Goal: Task Accomplishment & Management: Complete application form

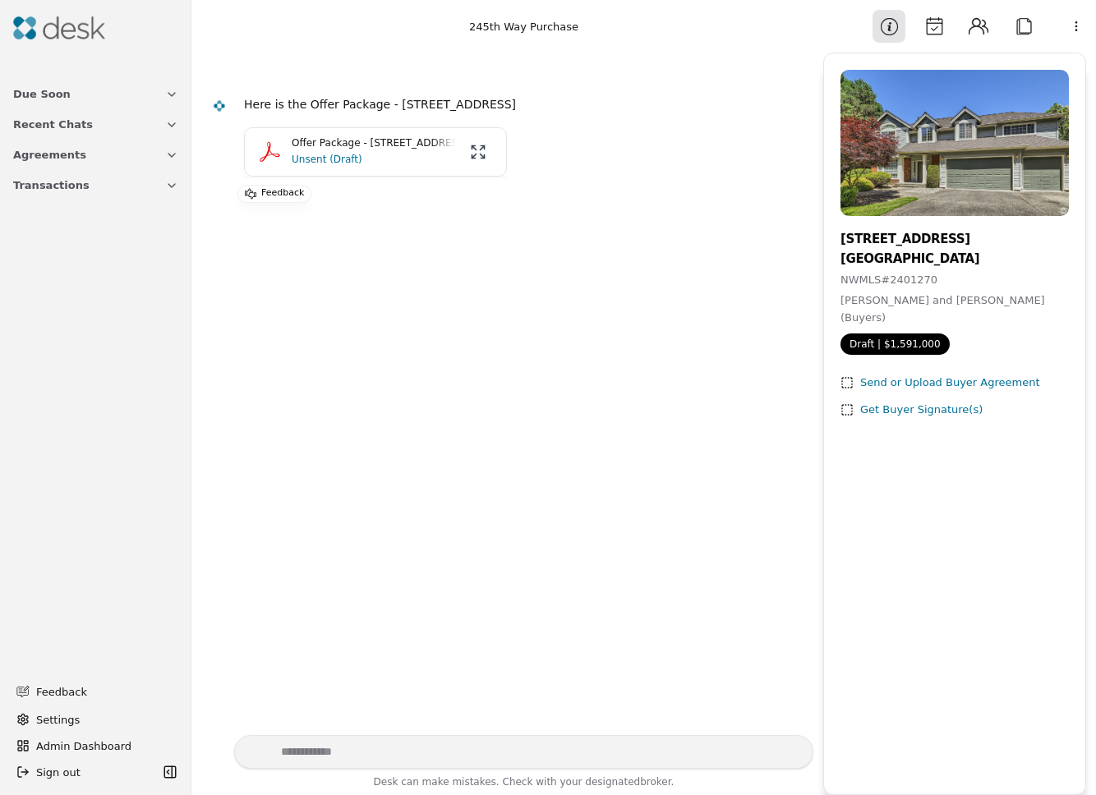
click at [251, 155] on button "Offer Package - [STREET_ADDRESS] Unsent (Draft)" at bounding box center [375, 151] width 263 height 49
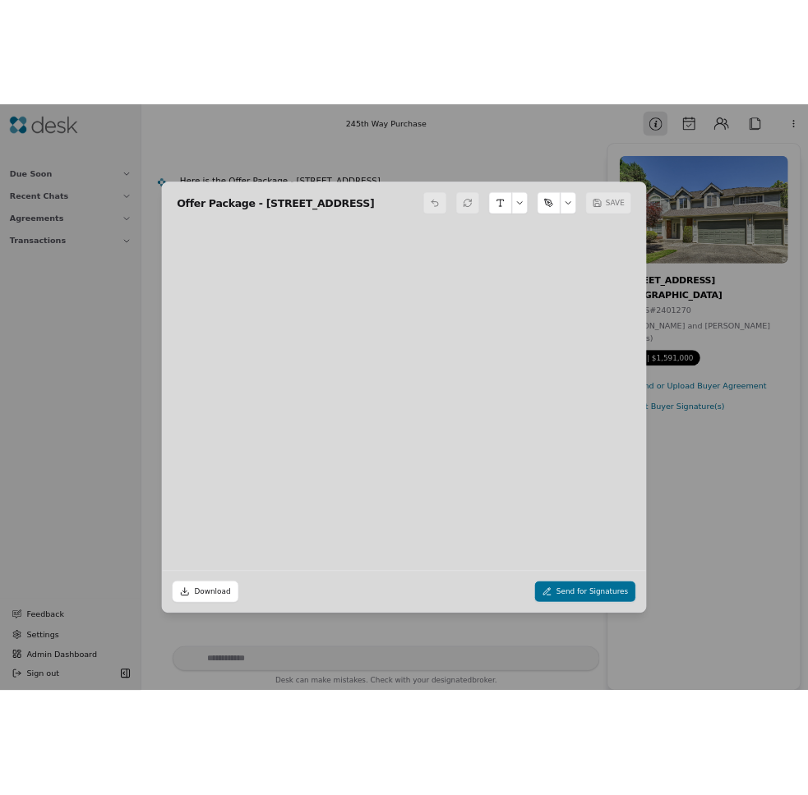
scroll to position [8, 0]
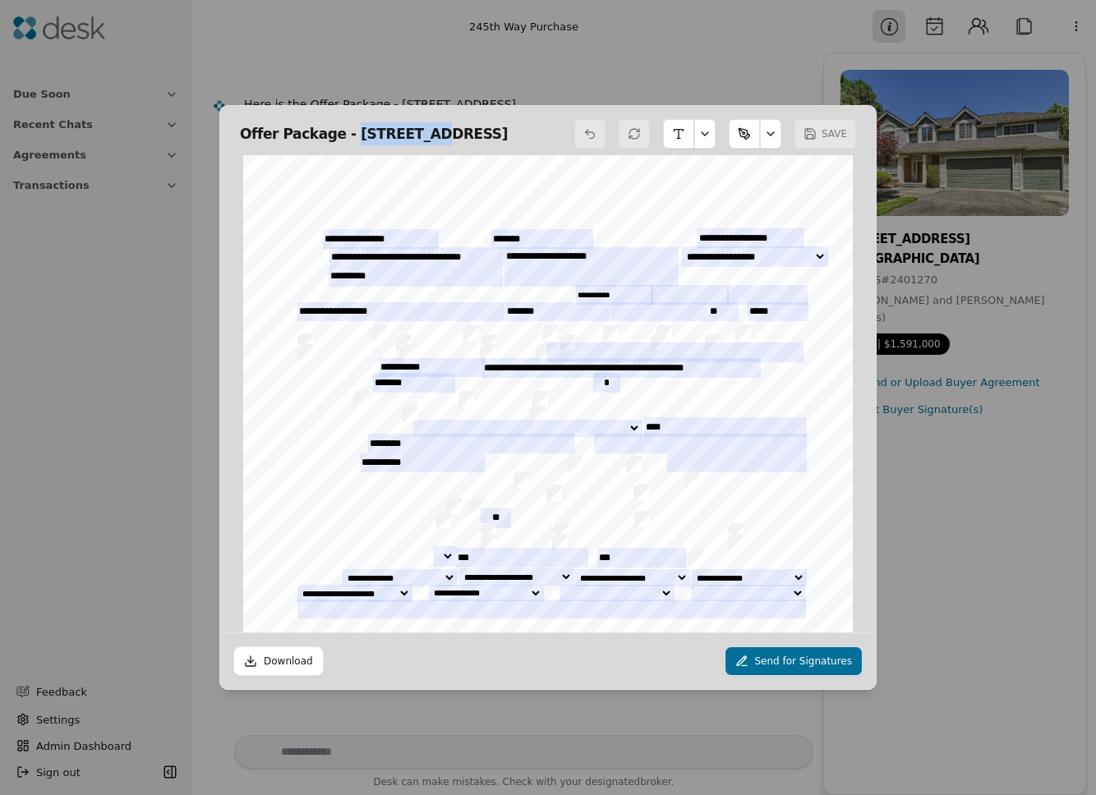
drag, startPoint x: 340, startPoint y: 127, endPoint x: 413, endPoint y: 131, distance: 73.2
click at [413, 131] on h2 "Offer Package - 7506 245th Way NE , Redmond, WA 9" at bounding box center [374, 133] width 268 height 23
click at [442, 163] on div "Form 21 ©Copyright 2024 Residential PSA Northwest Multiple Listing Service Rev.…" at bounding box center [548, 550] width 610 height 790
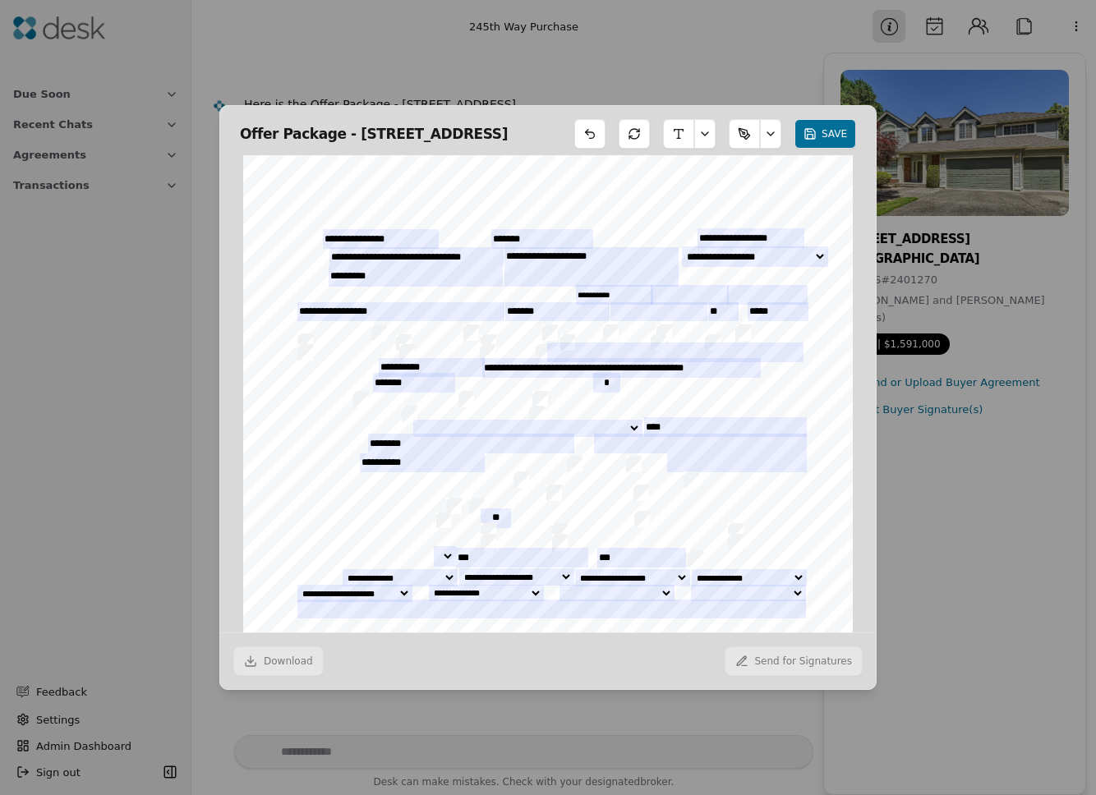
click at [371, 134] on h2 "Offer Package - 7506 245th Way NE , Redmond, WA 9" at bounding box center [374, 133] width 268 height 23
click at [338, 127] on h2 "Offer Package - 7506 245th Way NE , Redmond, WA 9" at bounding box center [374, 133] width 268 height 23
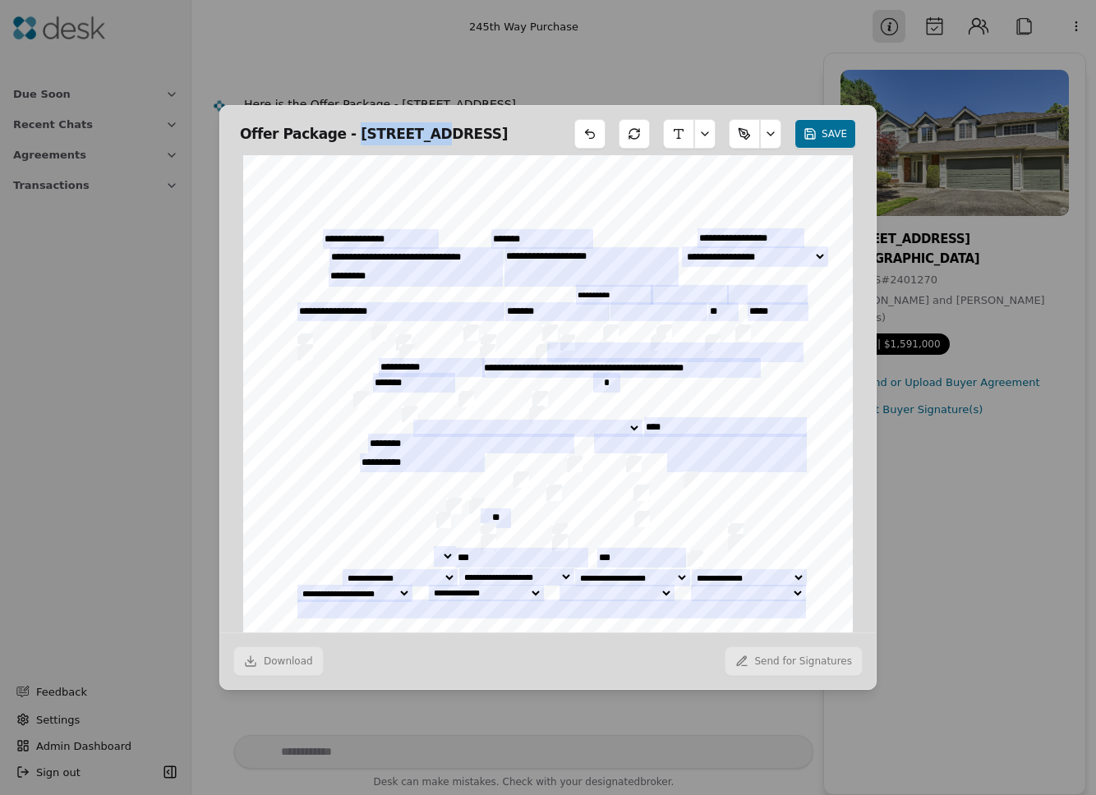
drag, startPoint x: 341, startPoint y: 128, endPoint x: 412, endPoint y: 130, distance: 71.5
click at [412, 130] on h2 "Offer Package - 7506 245th Way NE , Redmond, WA 9" at bounding box center [374, 133] width 268 height 23
copy h2 "7506 245th"
click at [348, 127] on h2 "Offer Package - 7506 245th Way NE , Redmond, WA 9" at bounding box center [374, 133] width 268 height 23
drag, startPoint x: 341, startPoint y: 126, endPoint x: 558, endPoint y: 130, distance: 216.9
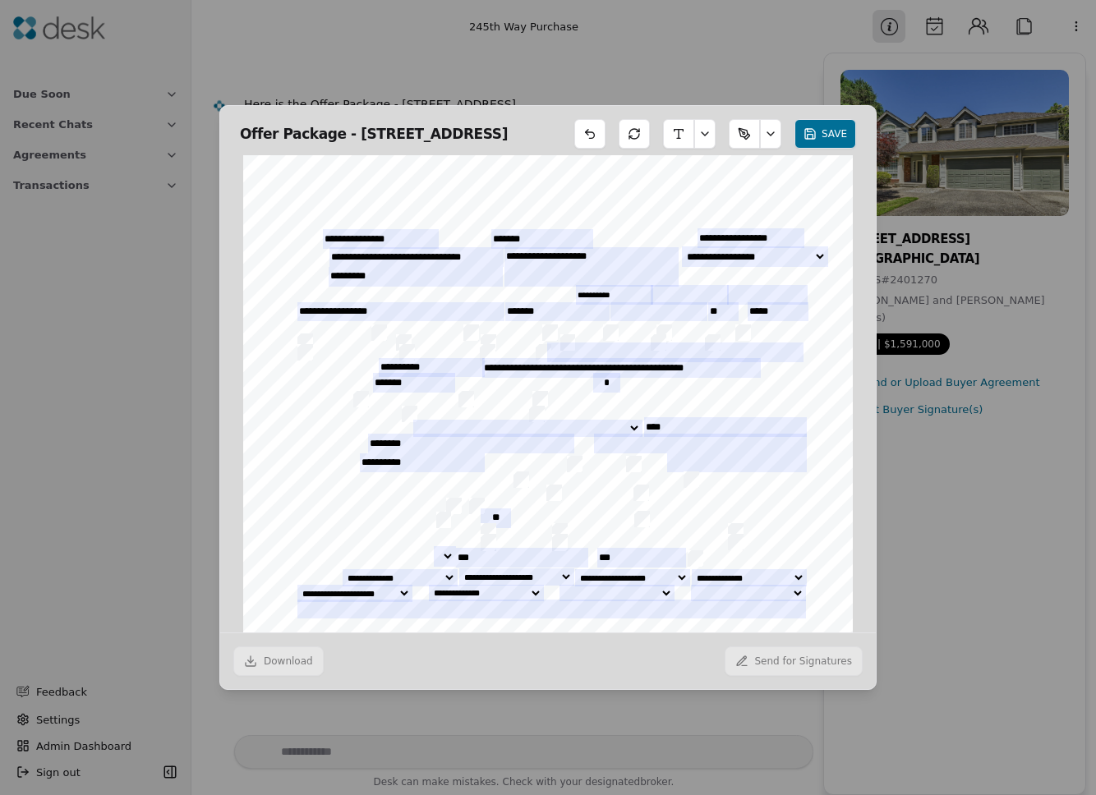
click at [508, 130] on h2 "Offer Package - 7506 245th Way NE , Redmond, WA 9" at bounding box center [374, 133] width 268 height 23
copy h2 "7506 245th Way NE , Redmond, W"
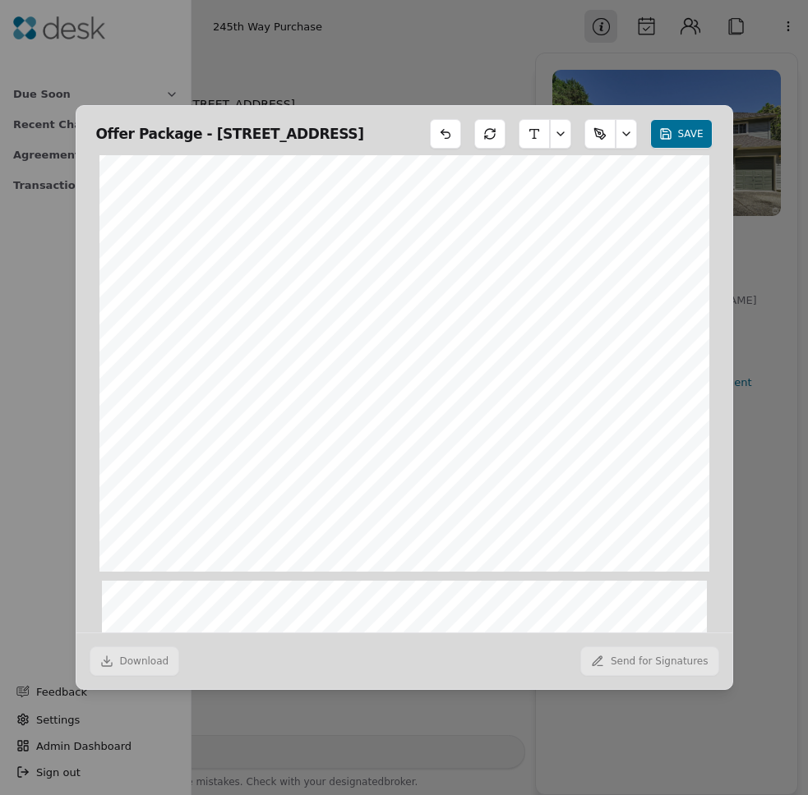
scroll to position [17018, 0]
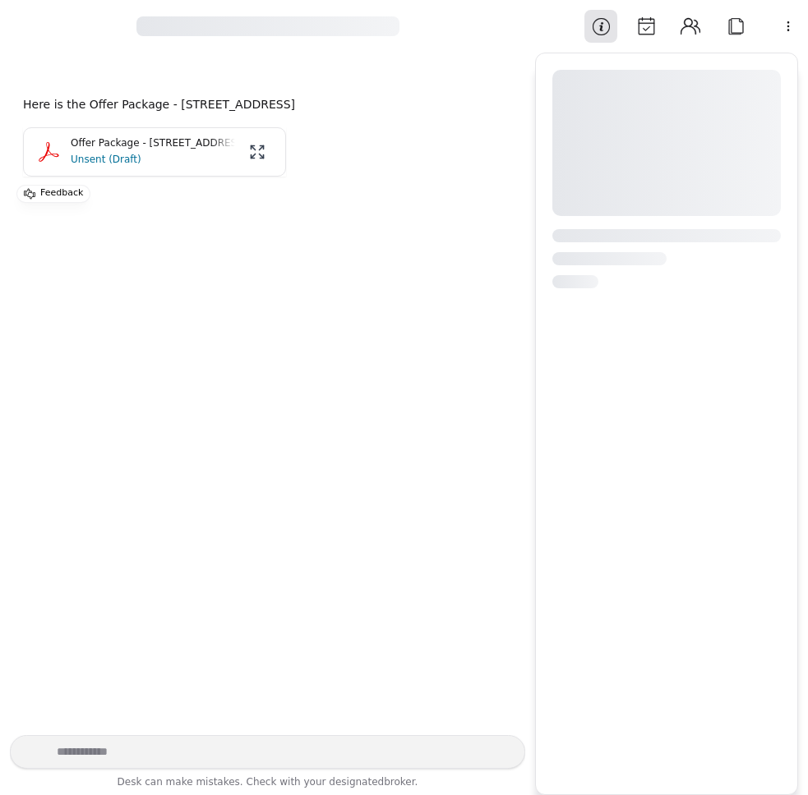
click at [131, 153] on p "Unsent (Draft)" at bounding box center [153, 159] width 164 height 16
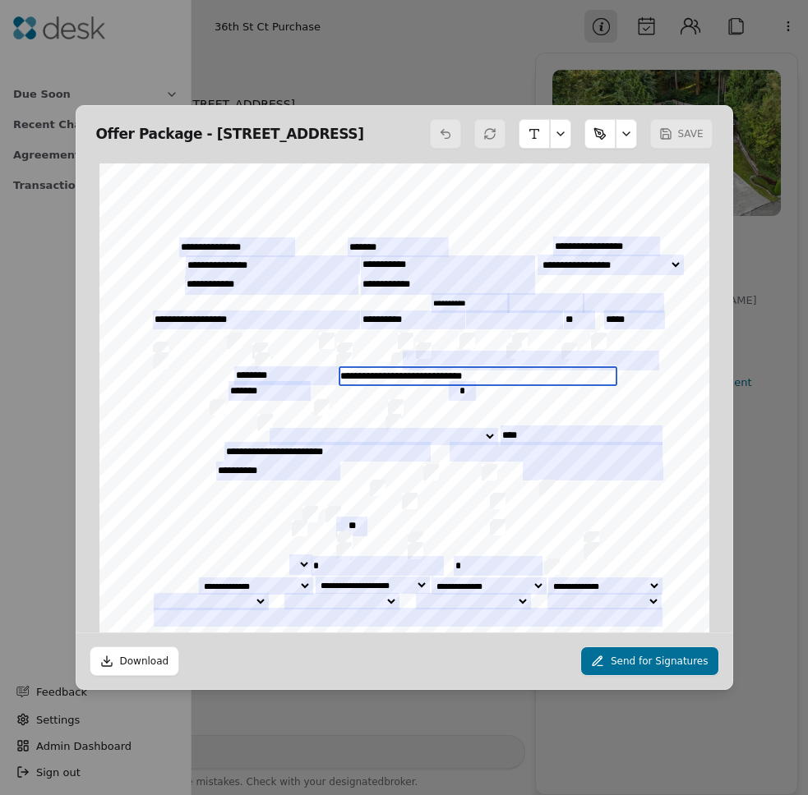
click at [506, 366] on input "**********" at bounding box center [477, 376] width 279 height 20
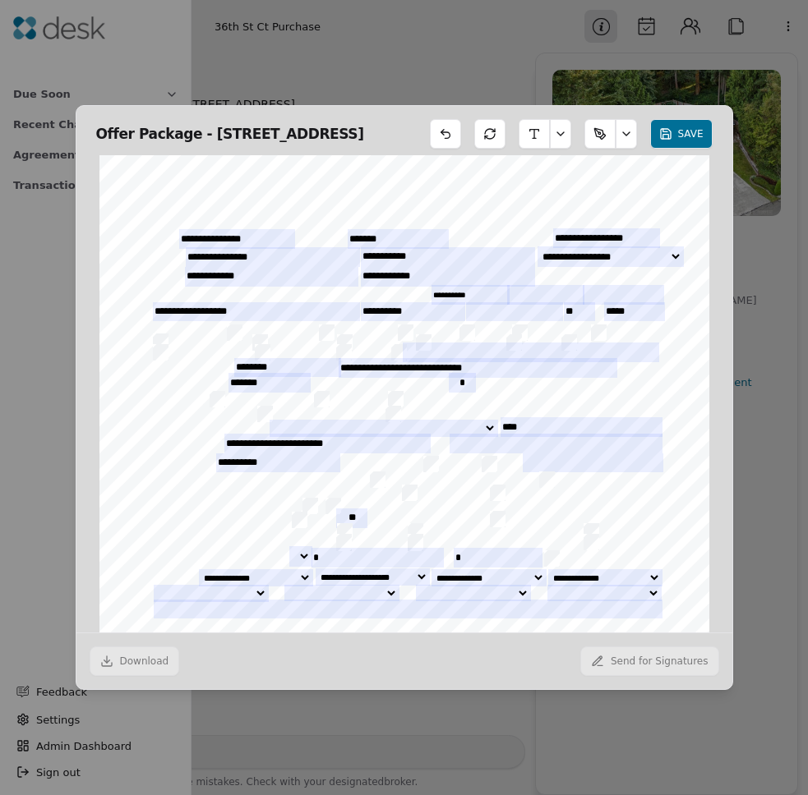
click at [611, 408] on div "Form 21 ©Copyright 2024 Residential PSA Northwest Multiple Listing Service Rev.…" at bounding box center [404, 550] width 610 height 790
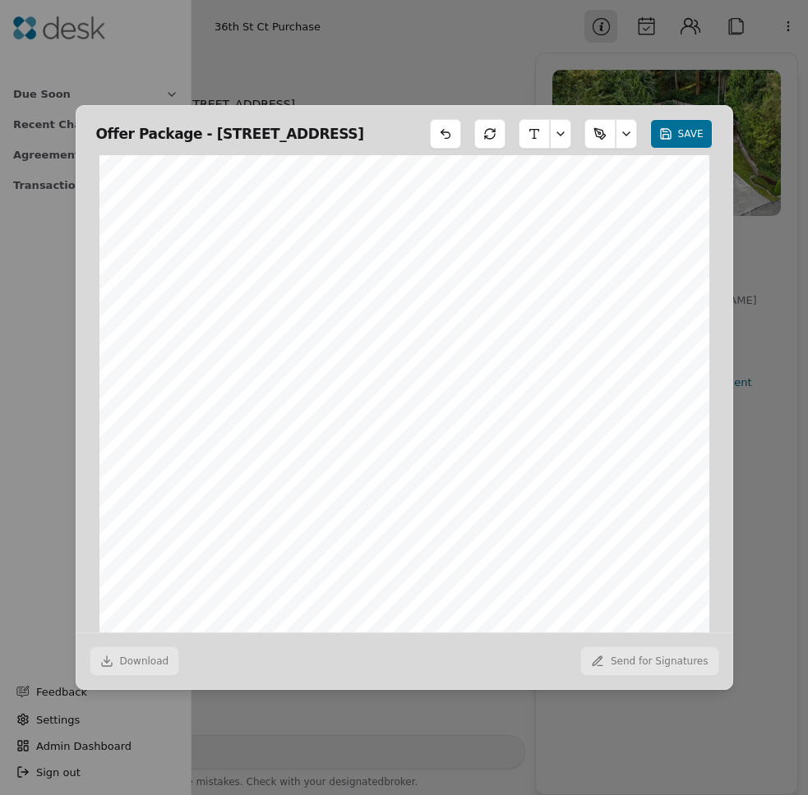
scroll to position [16288, 0]
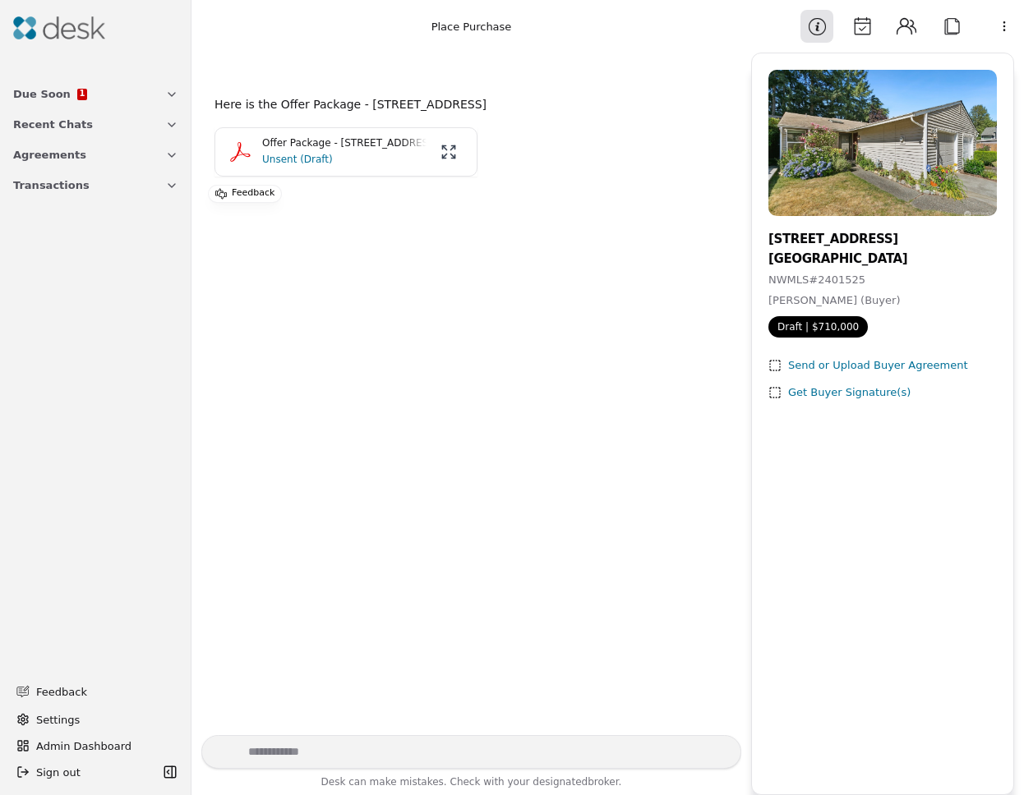
click at [337, 150] on p "Offer Package - 13216 NE 138 Place , Kirkland, WA 98034" at bounding box center [344, 144] width 164 height 16
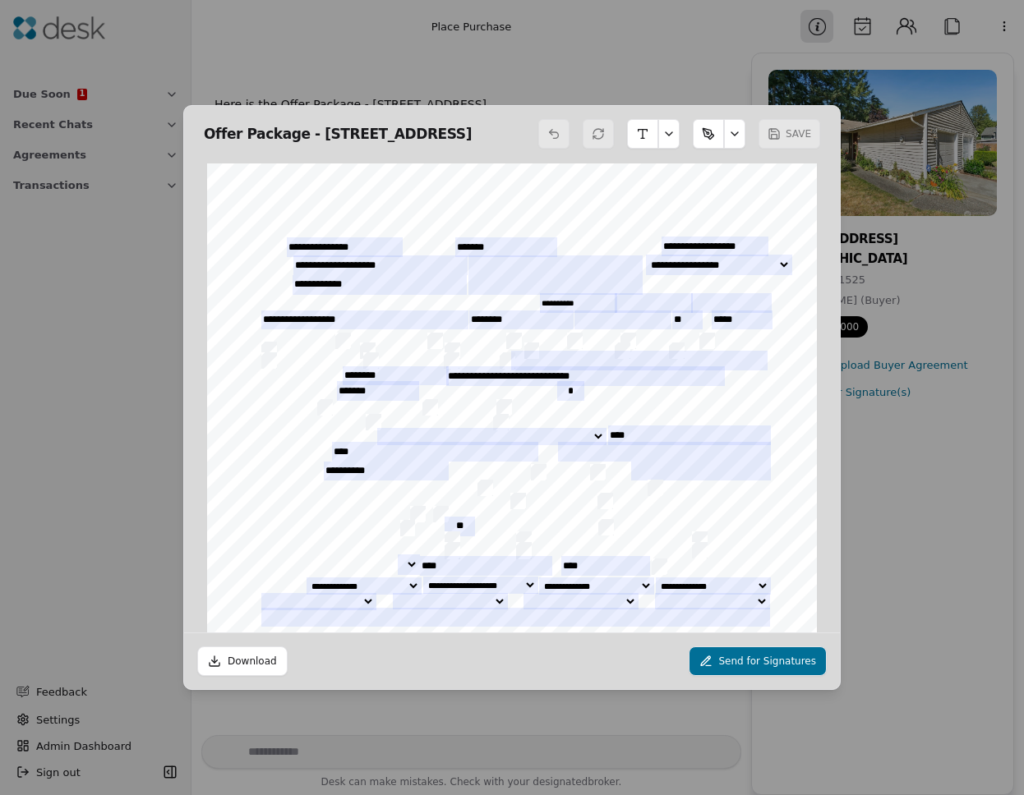
scroll to position [8, 0]
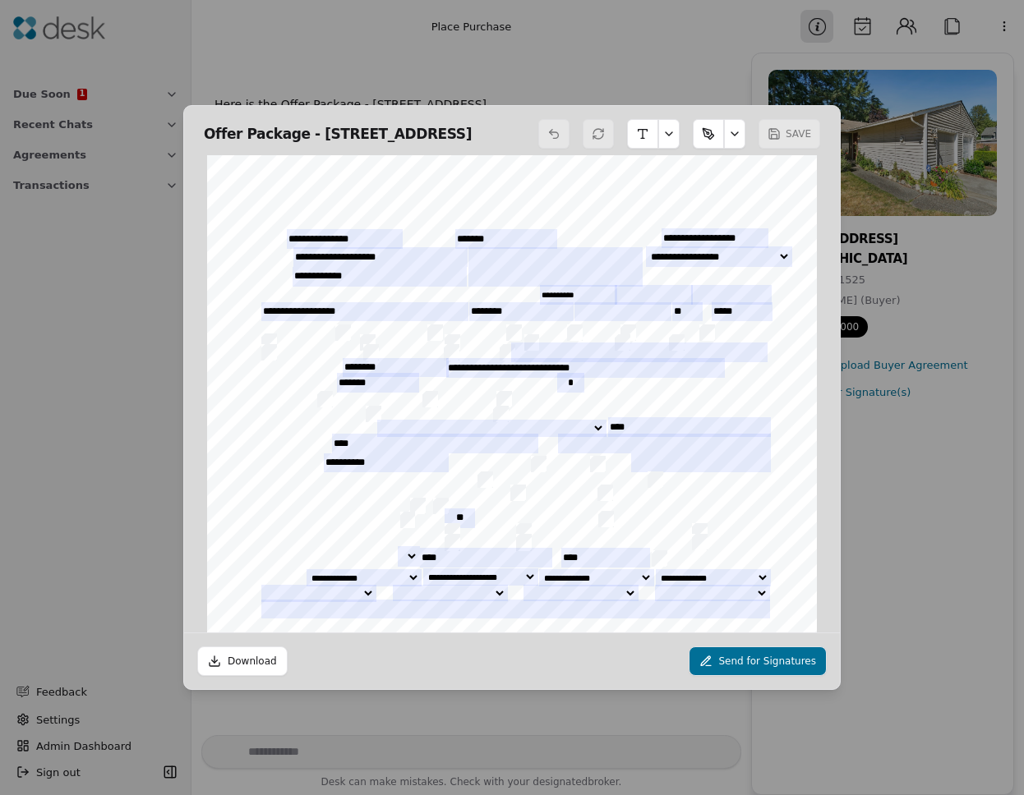
drag, startPoint x: 305, startPoint y: 127, endPoint x: 513, endPoint y: 122, distance: 207.9
click at [472, 122] on h2 "Offer Package - 13216 NE 138 Place , Kirkland, WA 9" at bounding box center [338, 133] width 268 height 23
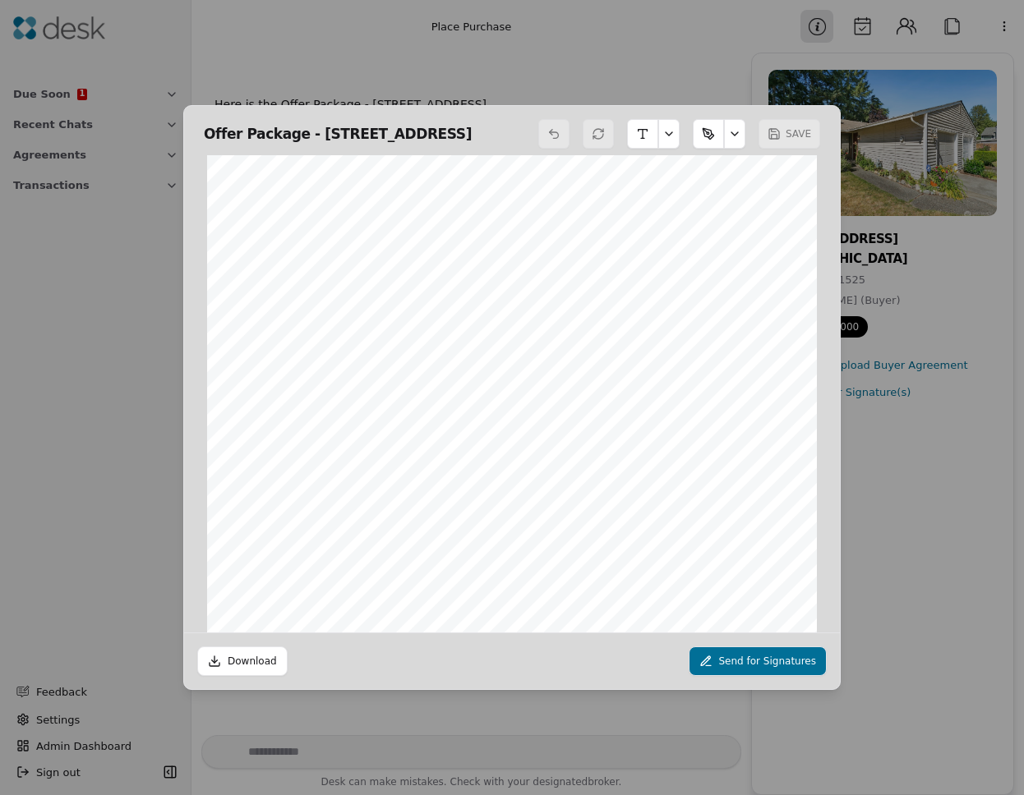
scroll to position [16299, 0]
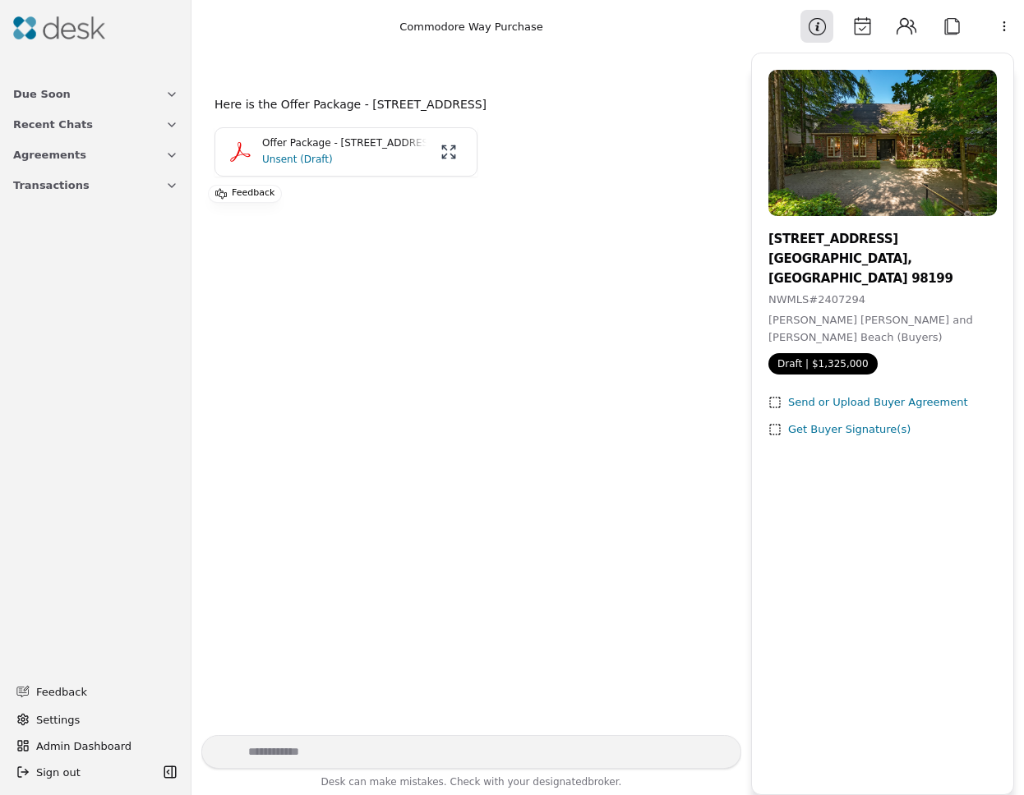
click at [293, 159] on p "Unsent (Draft)" at bounding box center [344, 159] width 164 height 16
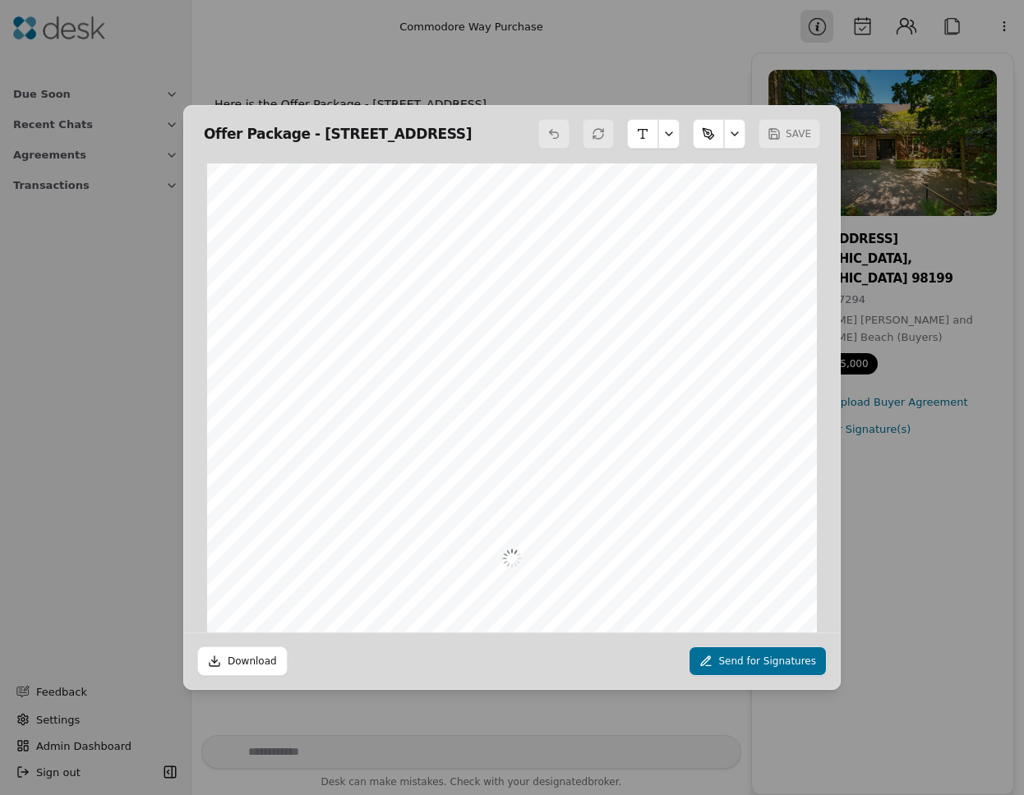
scroll to position [8, 0]
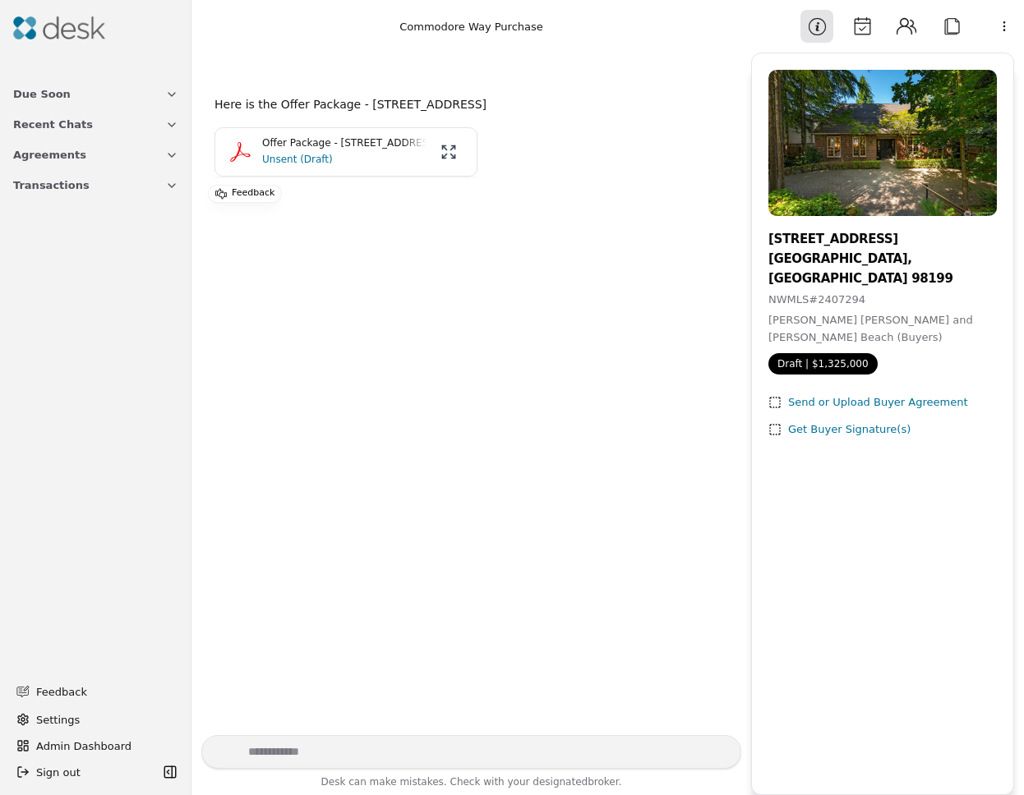
drag, startPoint x: 332, startPoint y: 148, endPoint x: 332, endPoint y: 133, distance: 14.8
click at [332, 148] on p "Offer Package - [STREET_ADDRESS]" at bounding box center [344, 144] width 164 height 16
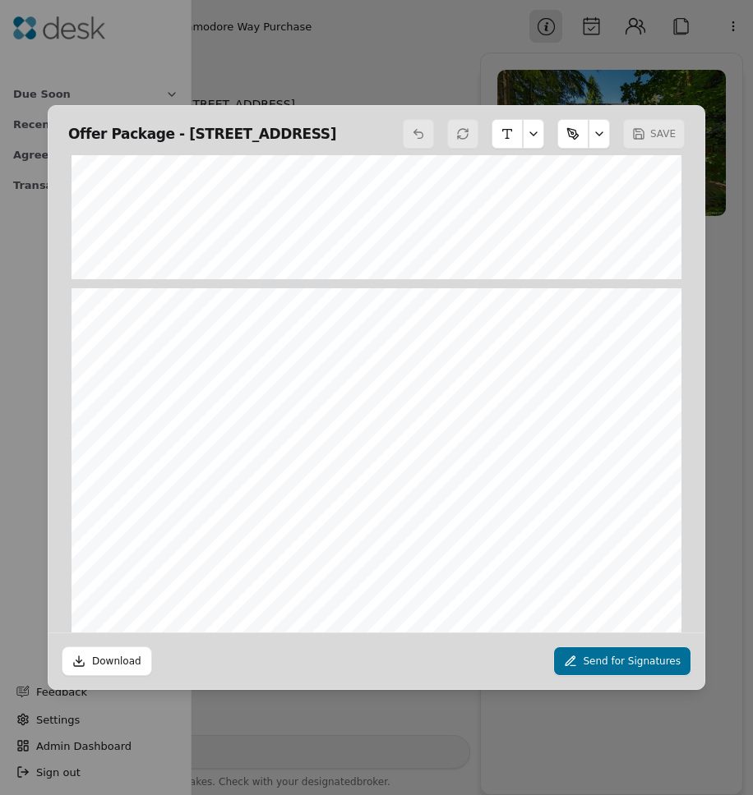
scroll to position [11514, 0]
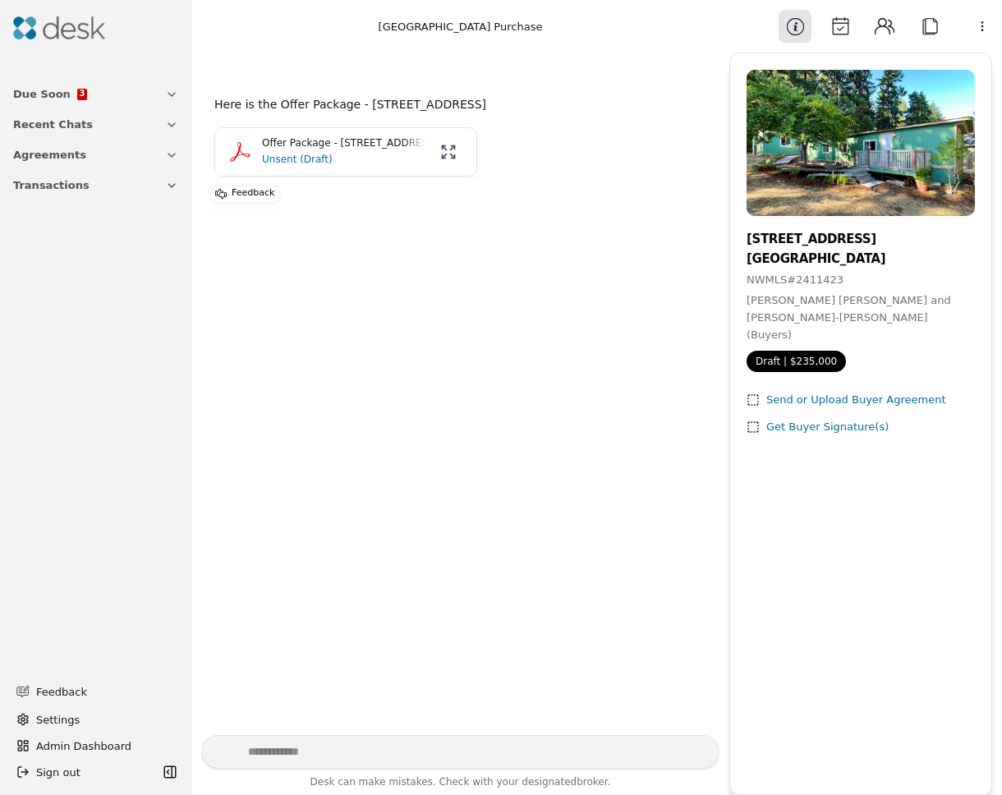
click at [318, 159] on p "Unsent (Draft)" at bounding box center [344, 159] width 164 height 16
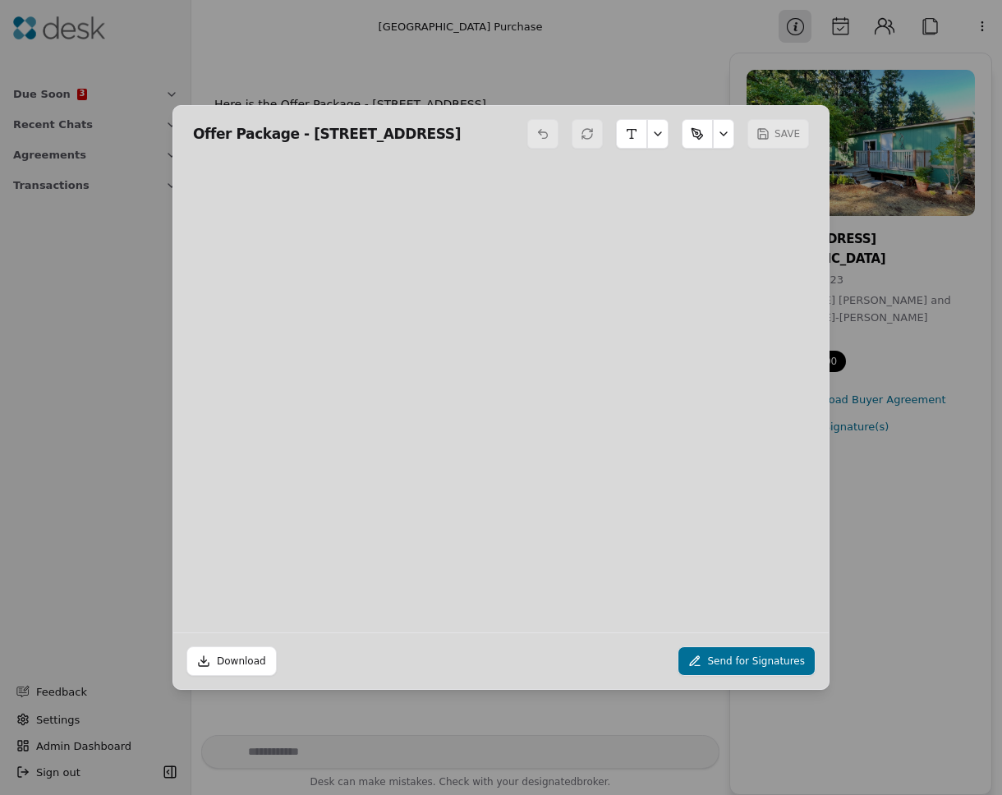
scroll to position [8, 0]
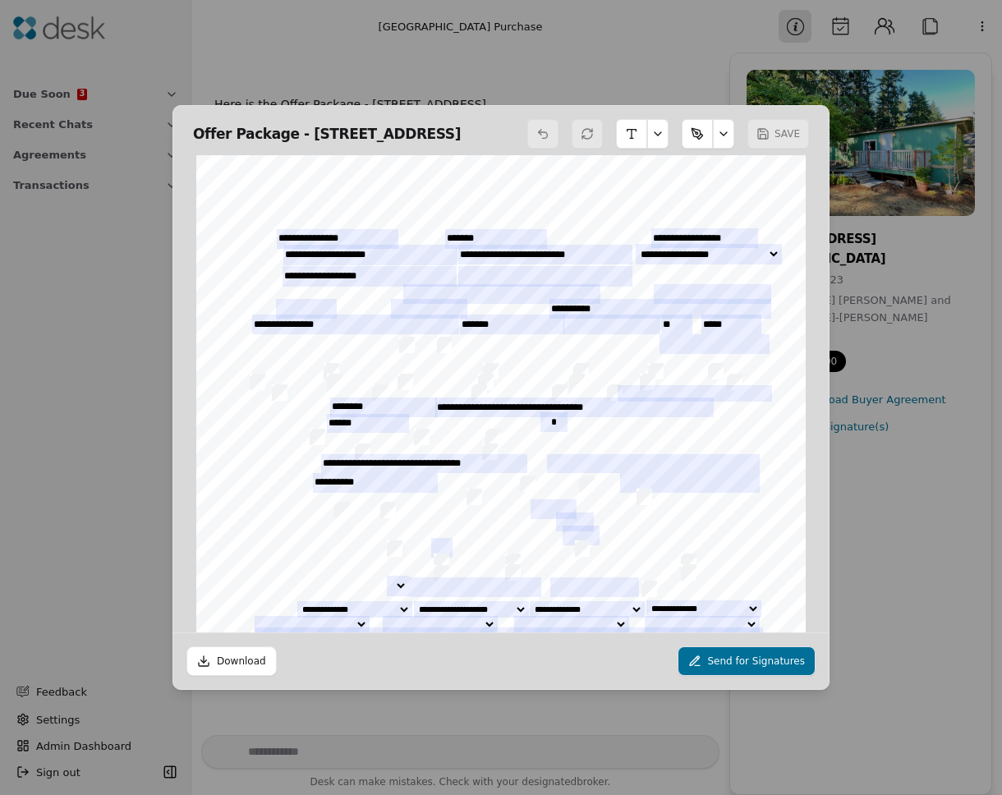
drag, startPoint x: 296, startPoint y: 126, endPoint x: 409, endPoint y: 132, distance: 113.6
click at [409, 132] on h2 "Offer Package - [STREET_ADDRESS]" at bounding box center [327, 133] width 268 height 23
copy h2 "[STREET_ADDRESS]"
click at [305, 325] on input "**********" at bounding box center [355, 325] width 207 height 20
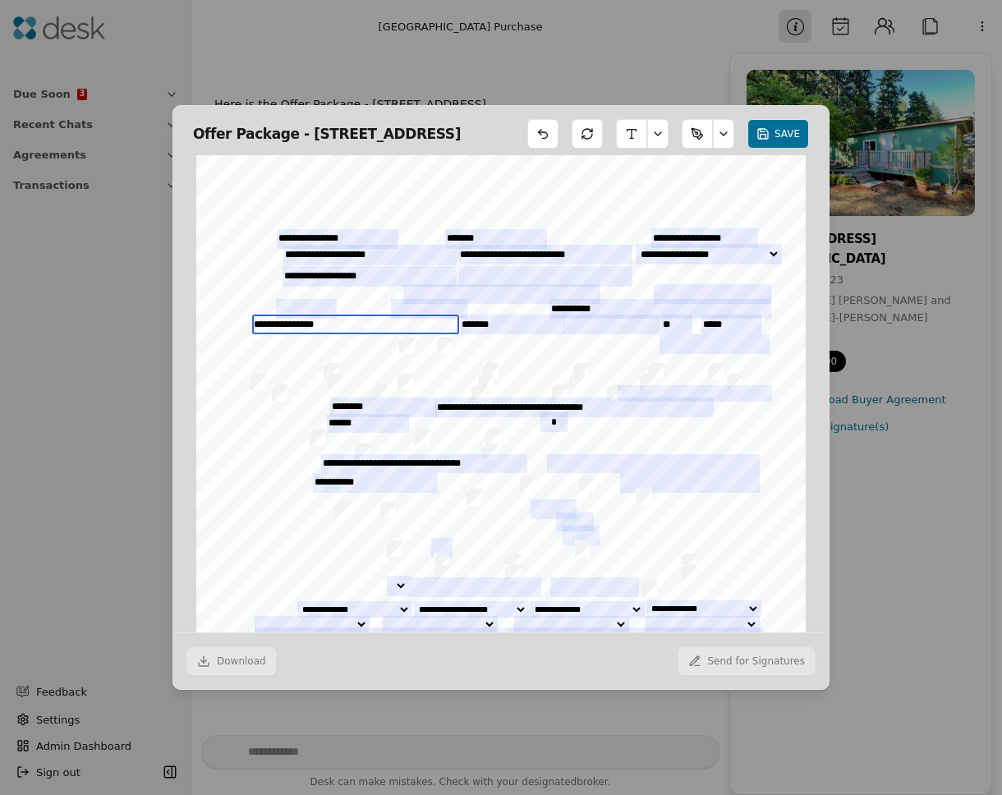
click at [304, 322] on input "**********" at bounding box center [355, 325] width 207 height 20
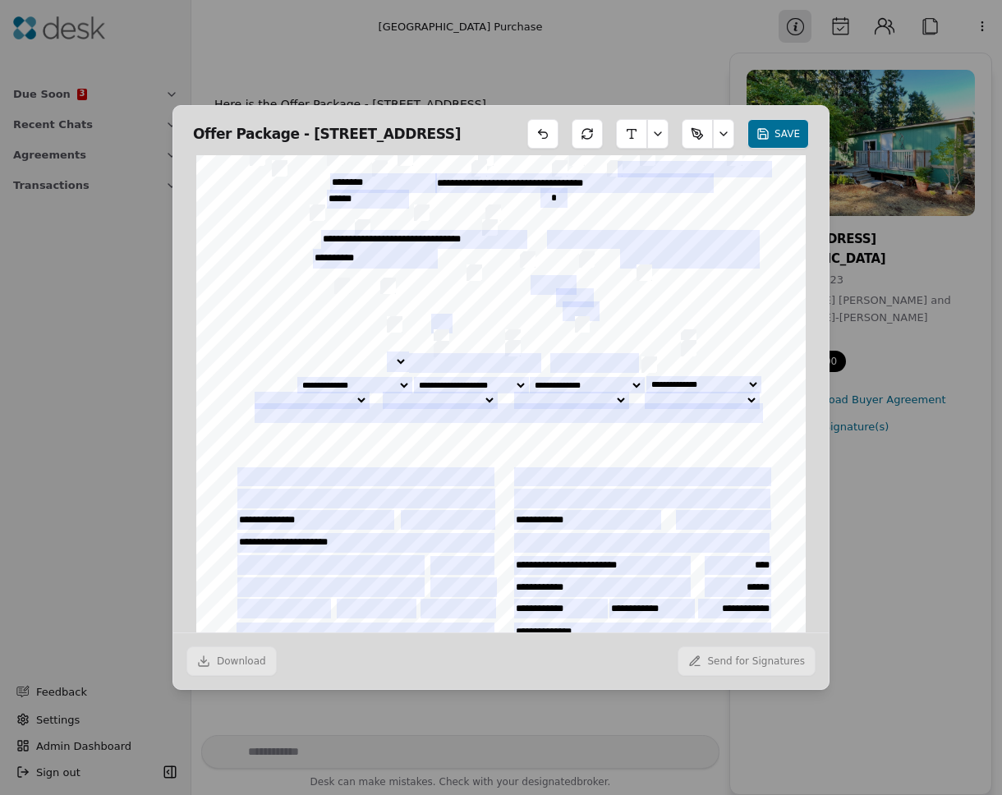
scroll to position [0, 0]
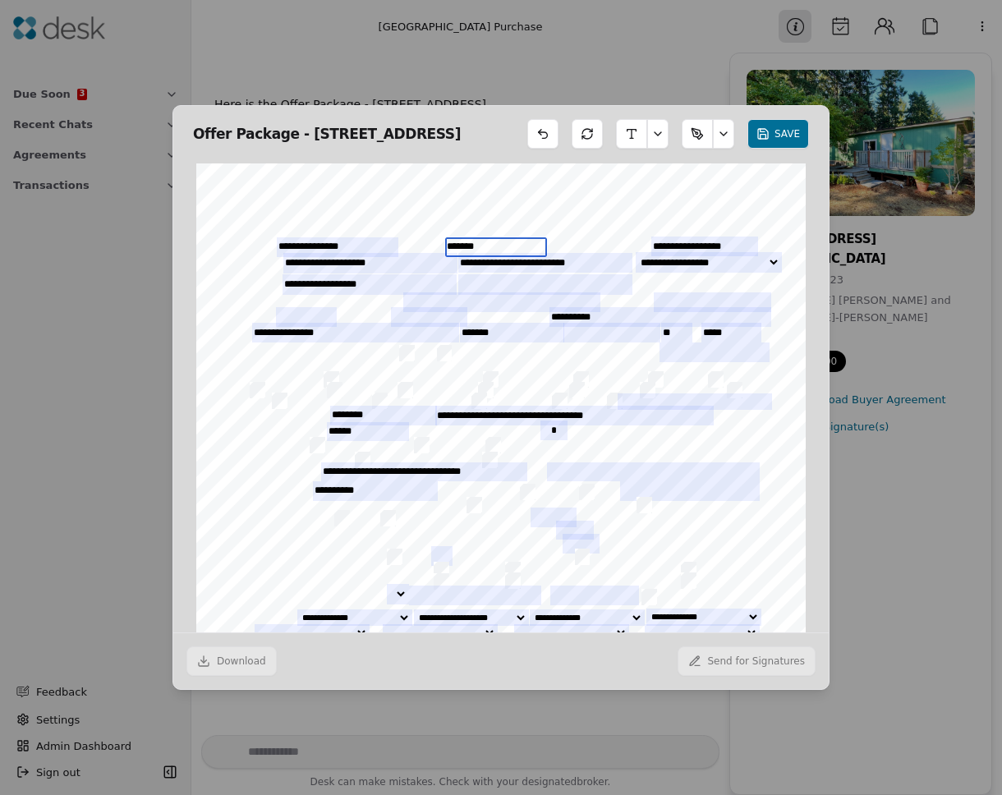
click at [467, 243] on input "*******" at bounding box center [496, 247] width 102 height 20
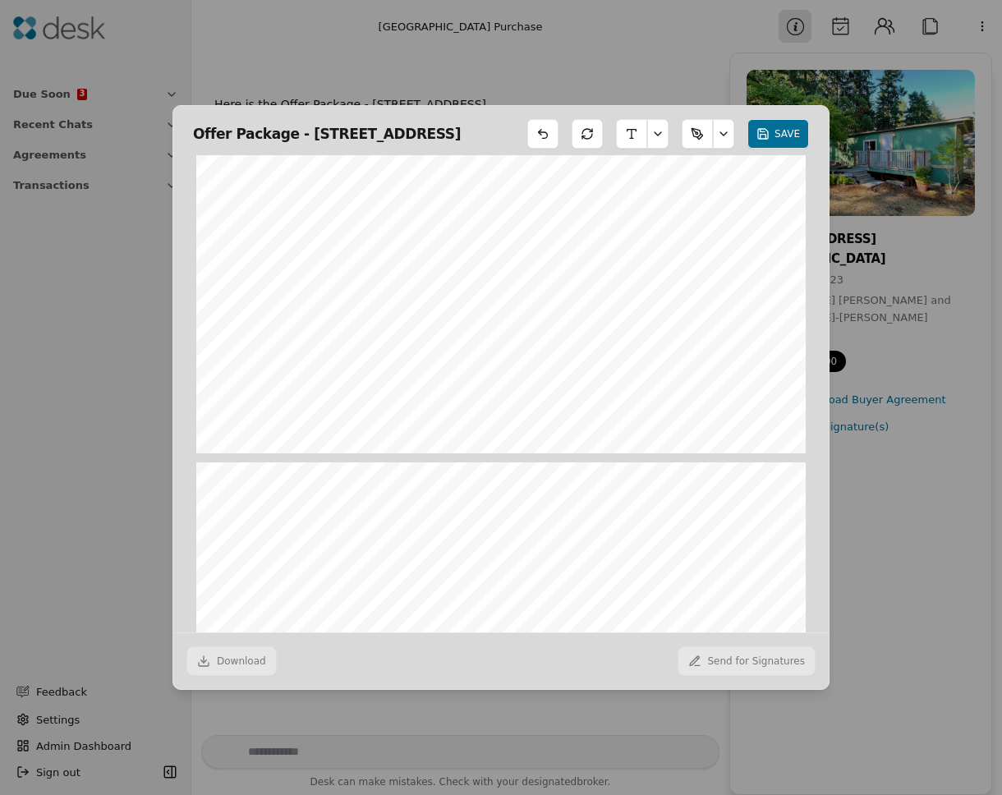
scroll to position [11448, 0]
